Goal: Information Seeking & Learning: Find specific page/section

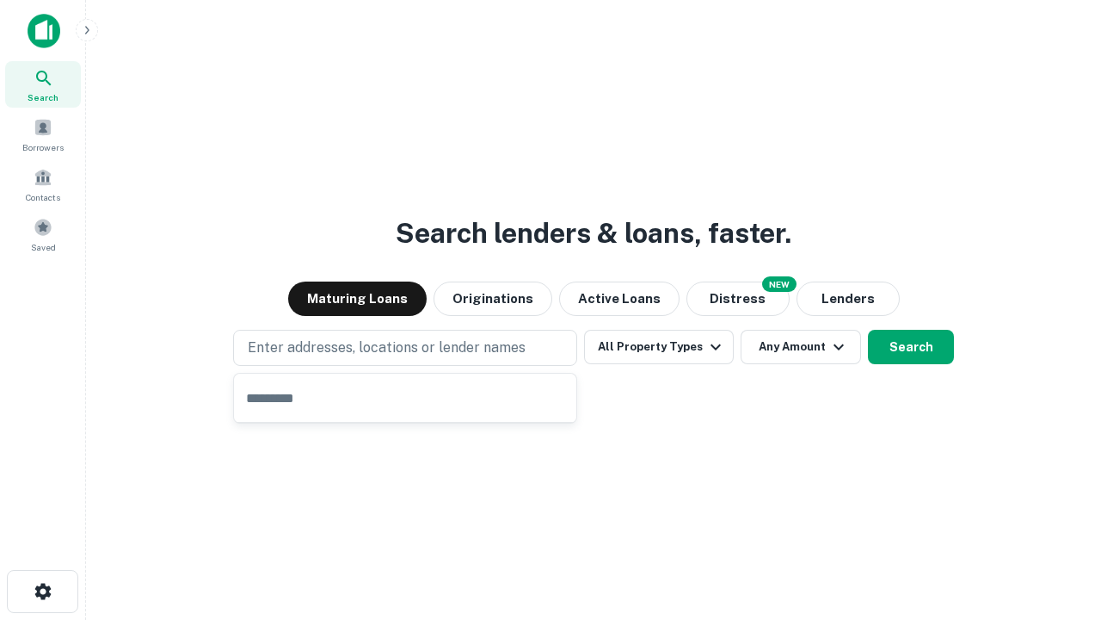
type input "**********"
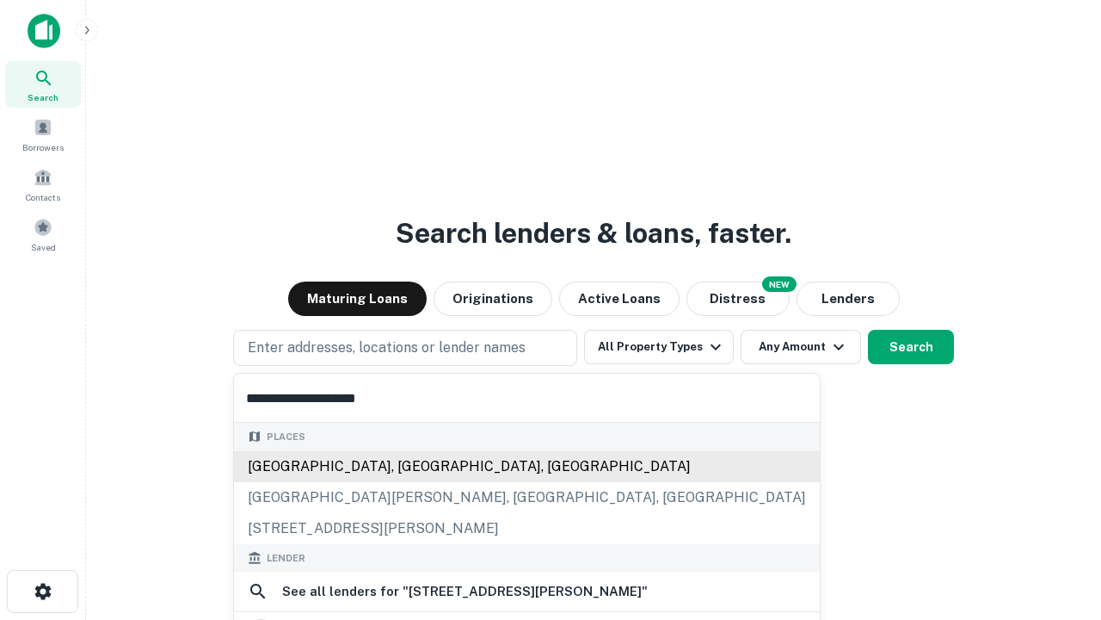
click at [411, 482] on div "[GEOGRAPHIC_DATA], [GEOGRAPHIC_DATA], [GEOGRAPHIC_DATA]" at bounding box center [527, 466] width 586 height 31
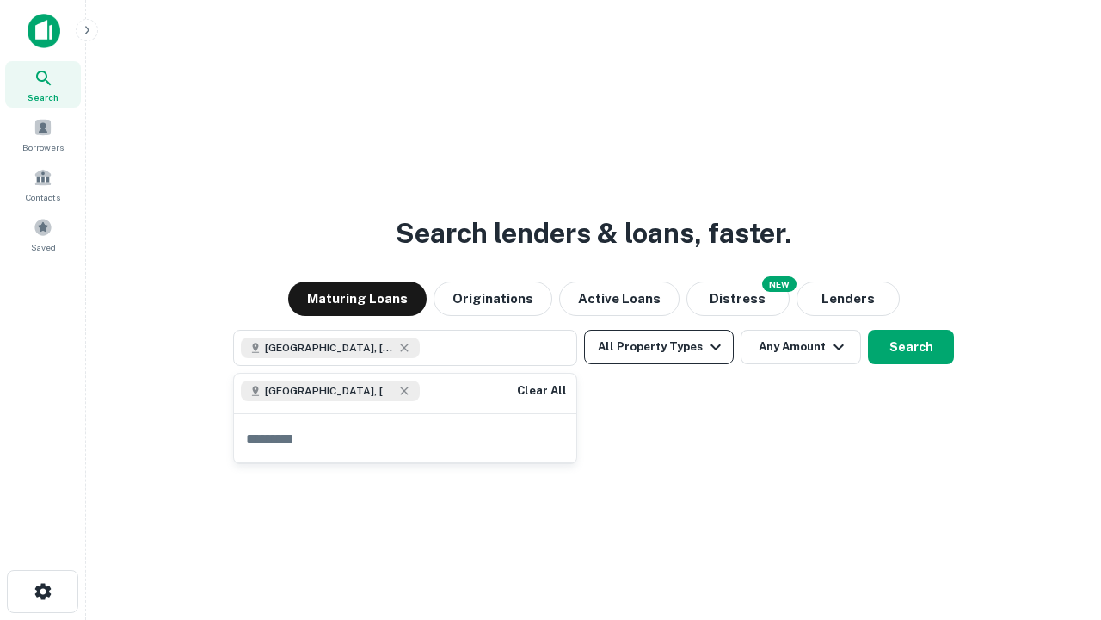
click at [659, 347] on button "All Property Types" at bounding box center [659, 347] width 150 height 34
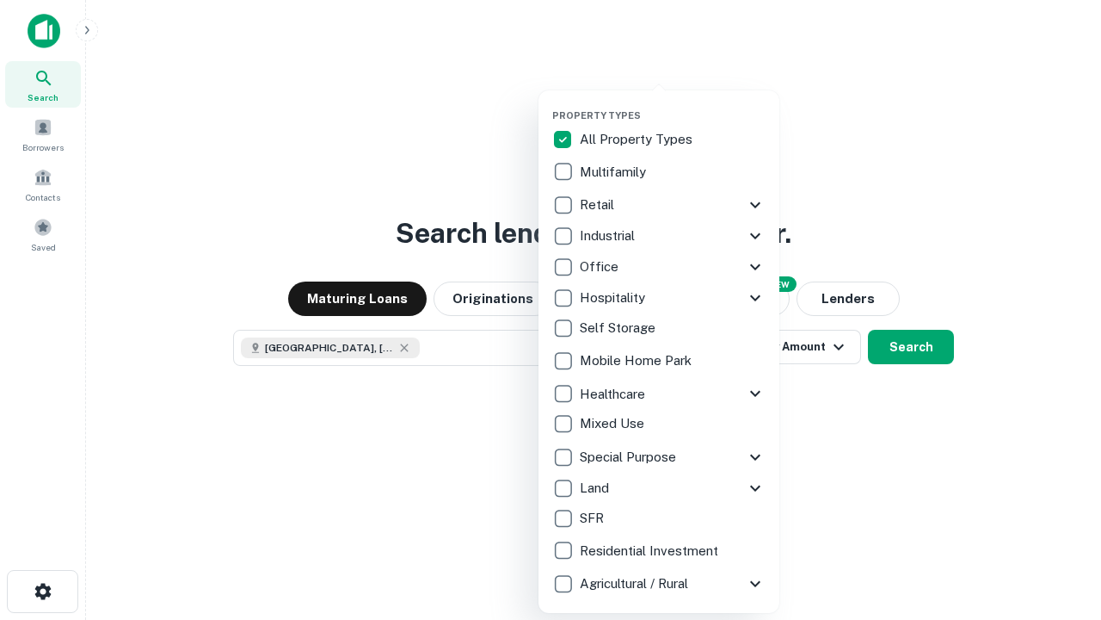
click at [673, 104] on button "button" at bounding box center [672, 104] width 241 height 1
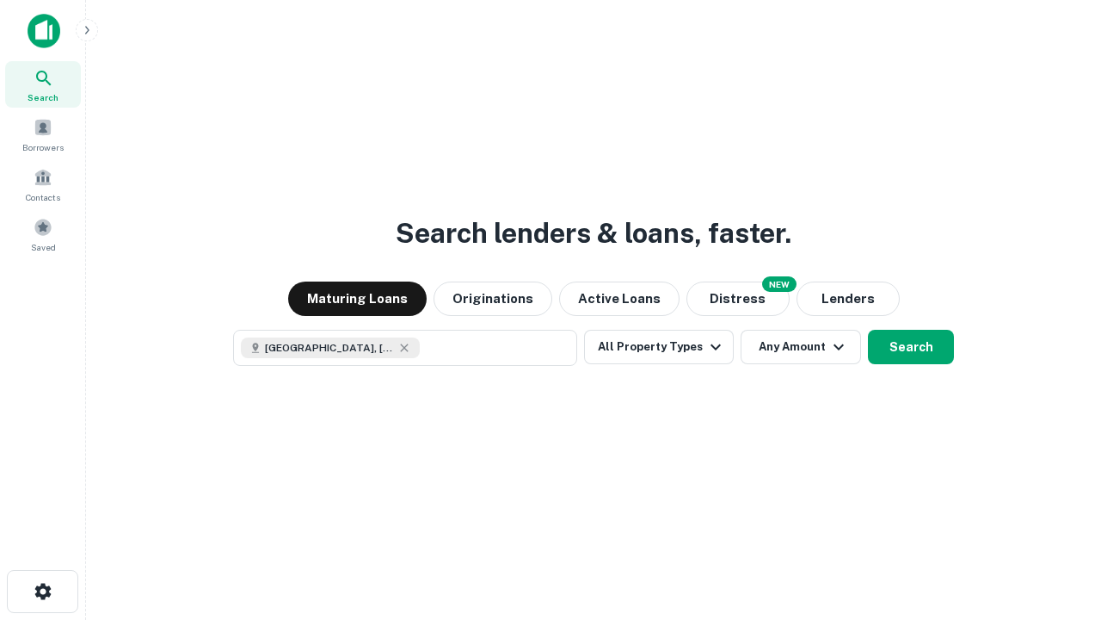
scroll to position [28, 0]
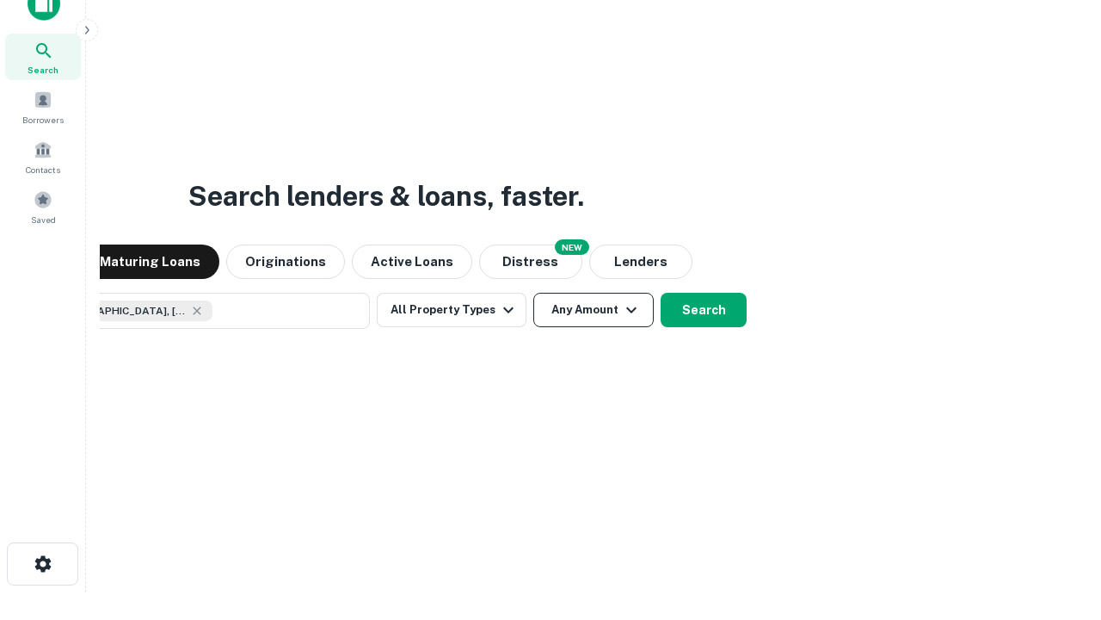
click at [534, 293] on button "Any Amount" at bounding box center [594, 310] width 120 height 34
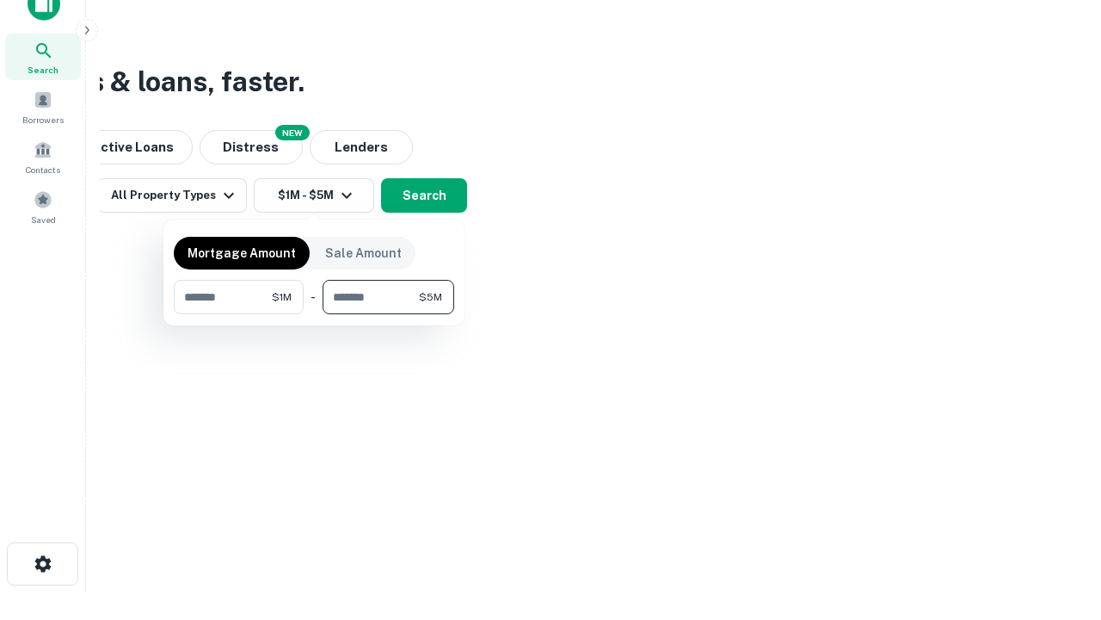
type input "*******"
click at [314, 314] on button "button" at bounding box center [314, 314] width 281 height 1
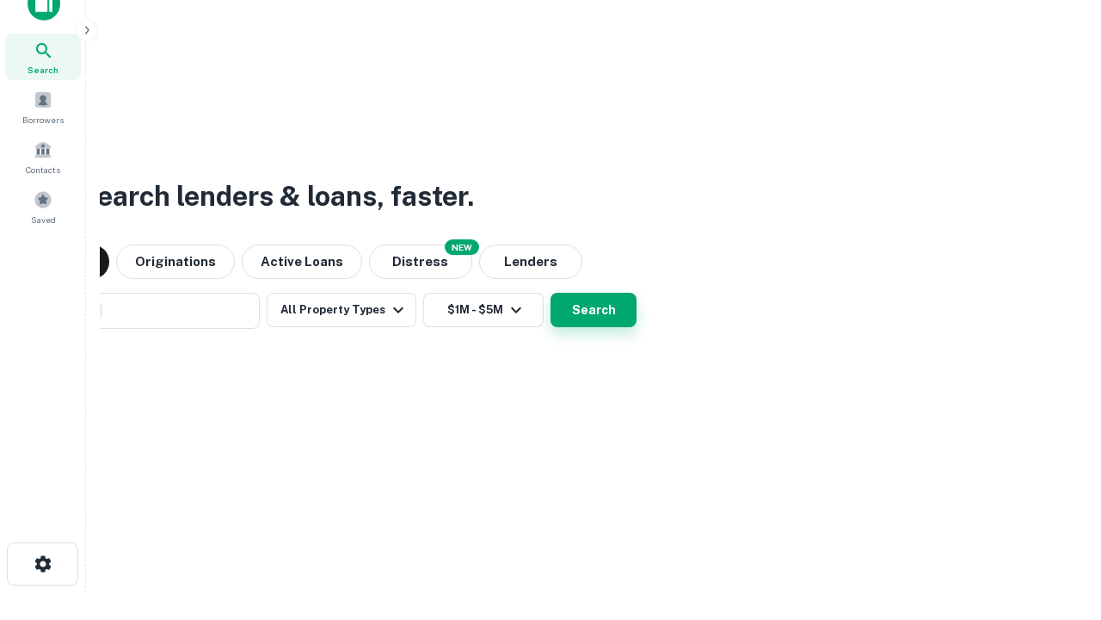
click at [551, 293] on button "Search" at bounding box center [594, 310] width 86 height 34
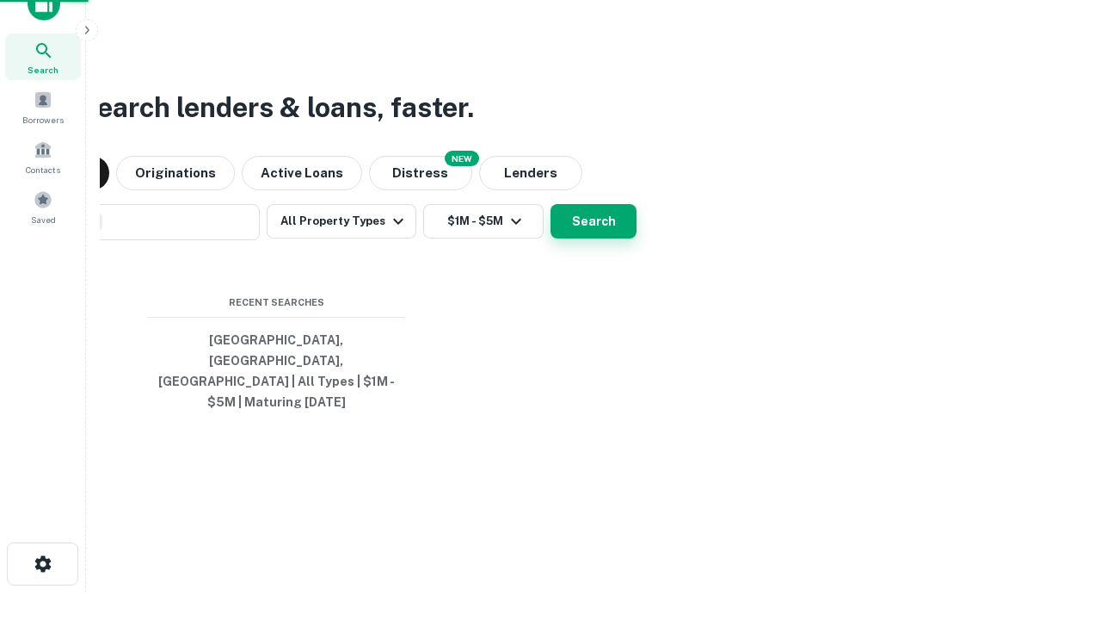
scroll to position [56, 487]
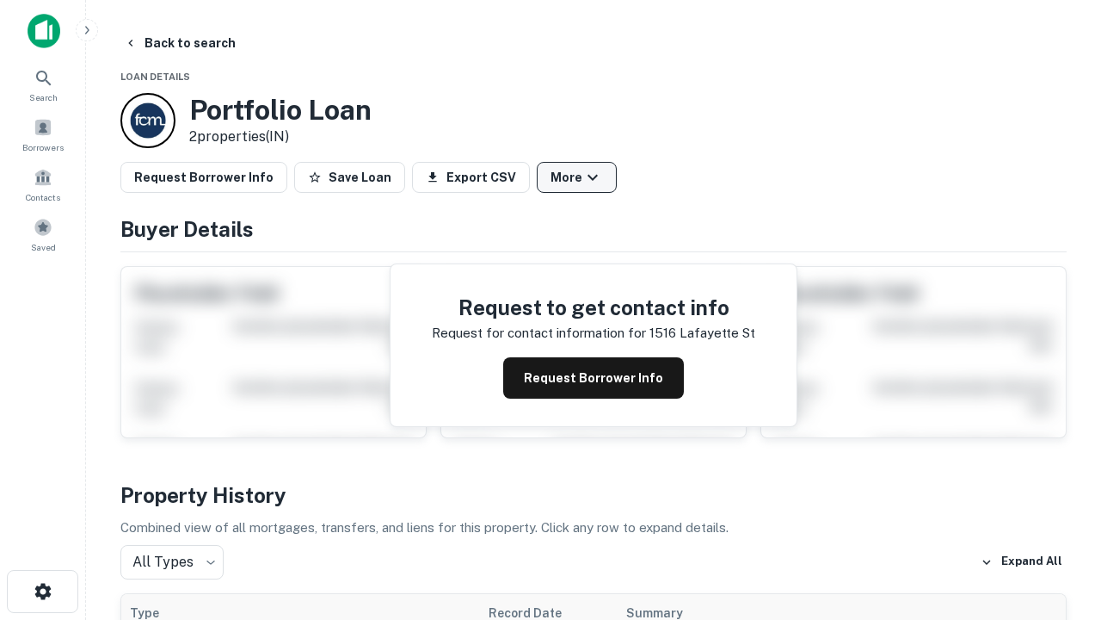
click at [577, 177] on button "More" at bounding box center [577, 177] width 80 height 31
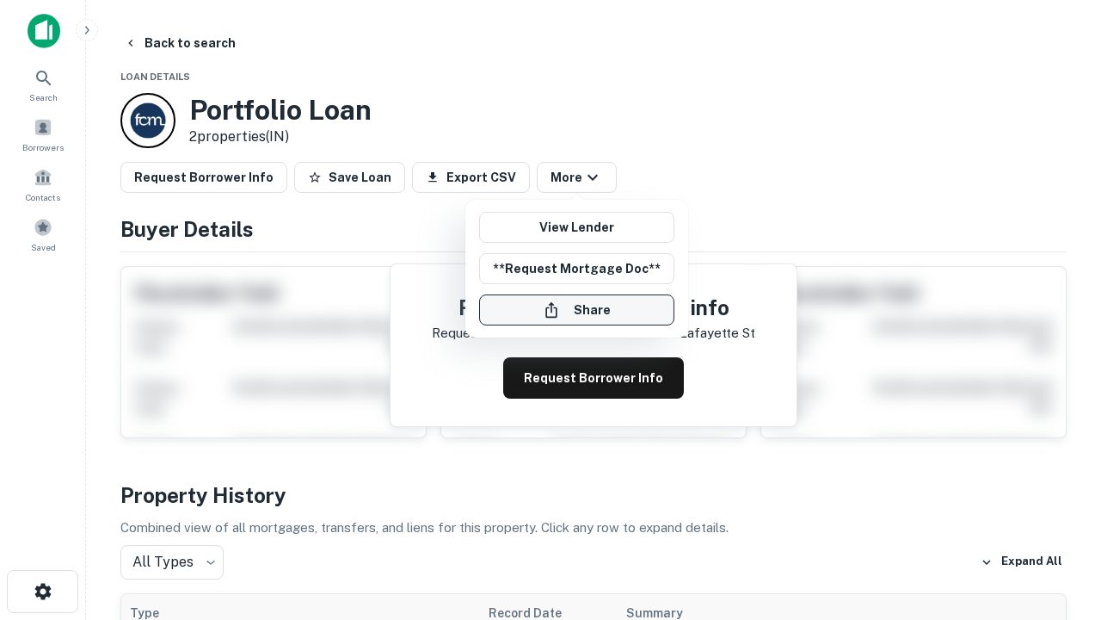
click at [577, 310] on button "Share" at bounding box center [576, 309] width 195 height 31
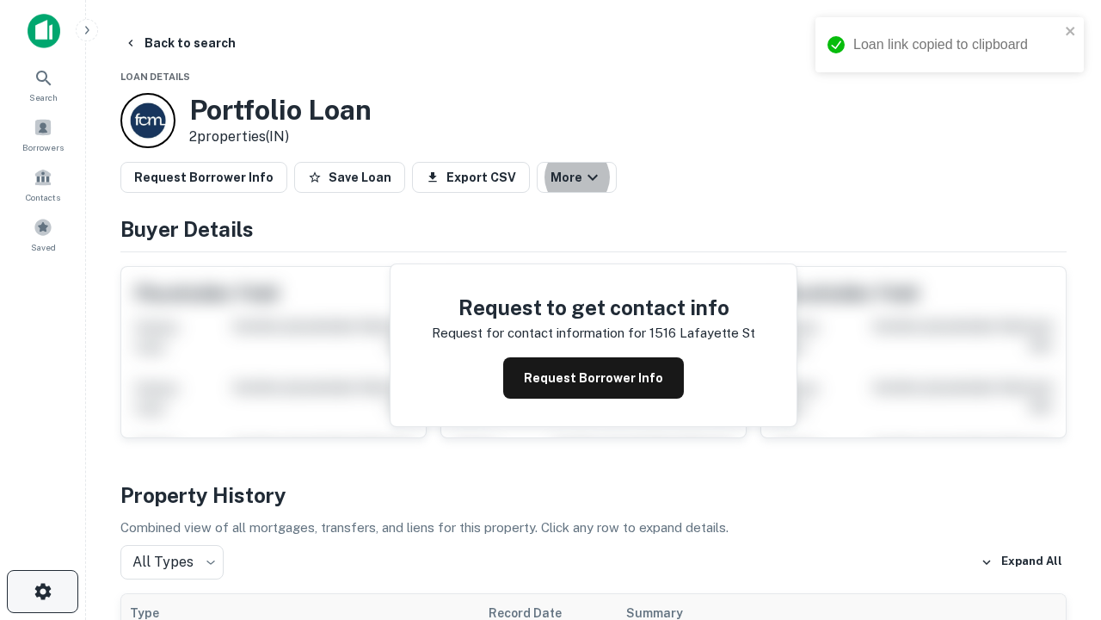
click at [42, 591] on icon "button" at bounding box center [43, 591] width 21 height 21
